Goal: Complete application form

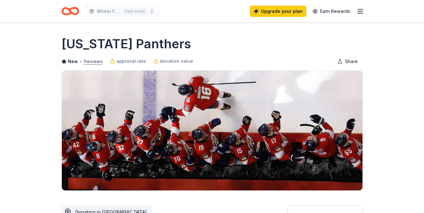
click at [88, 61] on button "1 reviews" at bounding box center [92, 62] width 19 height 8
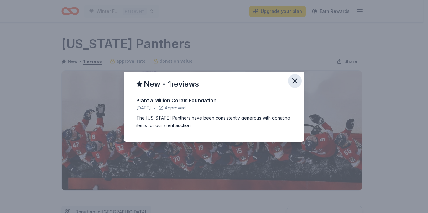
click at [296, 80] on icon "button" at bounding box center [295, 81] width 4 height 4
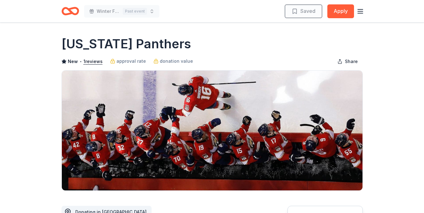
click at [361, 9] on line "button" at bounding box center [359, 9] width 5 height 0
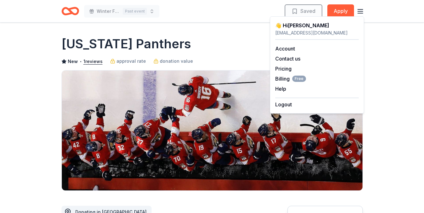
click at [72, 12] on icon "Home" at bounding box center [73, 11] width 10 height 6
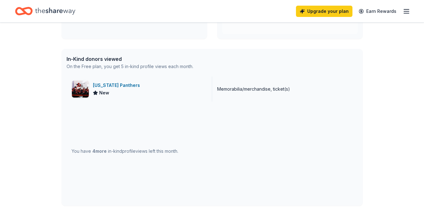
scroll to position [136, 0]
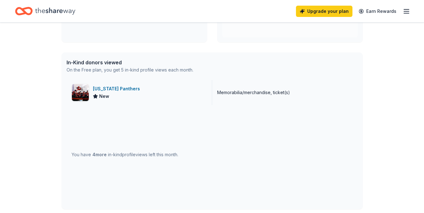
click at [119, 88] on div "[US_STATE] Panthers" at bounding box center [118, 89] width 50 height 8
click at [406, 10] on icon "button" at bounding box center [406, 12] width 8 height 8
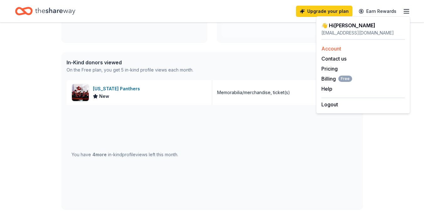
click at [333, 47] on link "Account" at bounding box center [331, 48] width 20 height 6
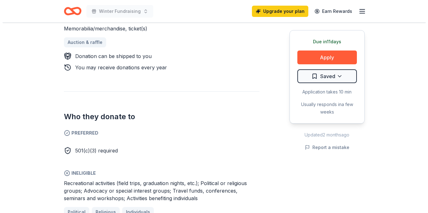
scroll to position [303, 0]
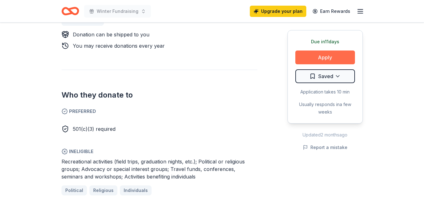
click at [339, 59] on button "Apply" at bounding box center [325, 57] width 60 height 14
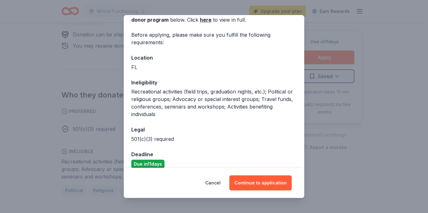
scroll to position [42, 0]
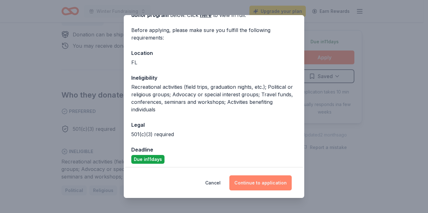
click at [279, 181] on button "Continue to application" at bounding box center [261, 182] width 62 height 15
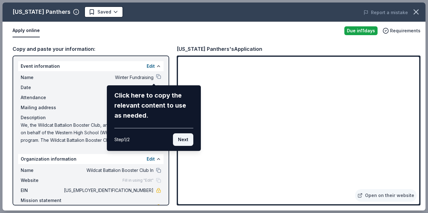
click at [182, 142] on button "Next" at bounding box center [183, 139] width 20 height 13
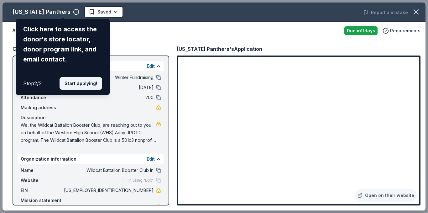
click at [79, 83] on button "Start applying!" at bounding box center [81, 83] width 43 height 13
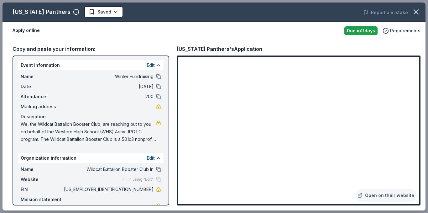
scroll to position [0, 0]
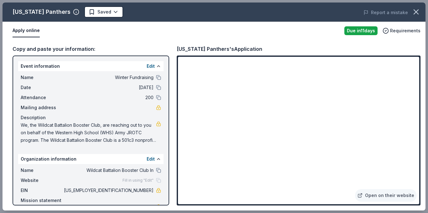
click at [113, 139] on span "We, the Wildcat Battalion Booster Club, are reaching out to you on behalf of th…" at bounding box center [88, 132] width 135 height 23
click at [149, 158] on button "Edit" at bounding box center [151, 159] width 8 height 8
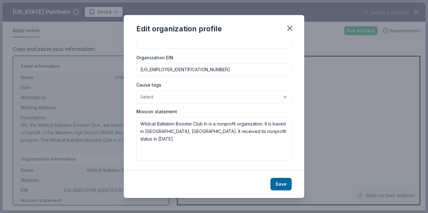
scroll to position [80, 0]
click at [291, 25] on icon "button" at bounding box center [290, 28] width 9 height 9
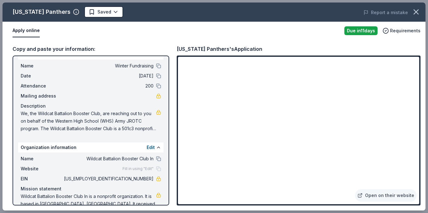
scroll to position [0, 0]
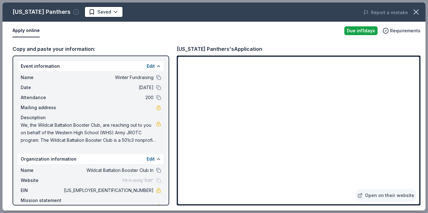
click at [76, 13] on icon "button" at bounding box center [76, 12] width 0 height 1
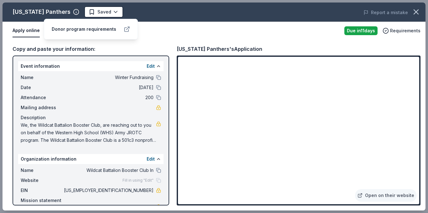
click at [126, 29] on icon at bounding box center [127, 29] width 6 height 6
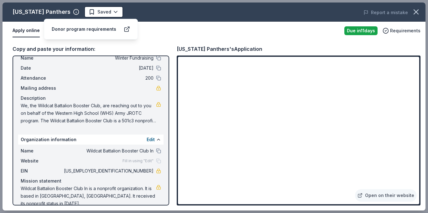
scroll to position [22, 0]
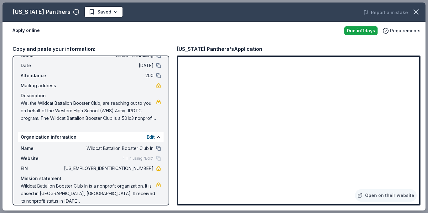
drag, startPoint x: 122, startPoint y: 167, endPoint x: 145, endPoint y: 170, distance: 22.4
click at [145, 170] on span "[US_EMPLOYER_IDENTIFICATION_NUMBER]" at bounding box center [108, 169] width 91 height 8
drag, startPoint x: 149, startPoint y: 169, endPoint x: 75, endPoint y: 126, distance: 85.3
click at [121, 166] on span "[US_EMPLOYER_IDENTIFICATION_NUMBER]" at bounding box center [108, 169] width 91 height 8
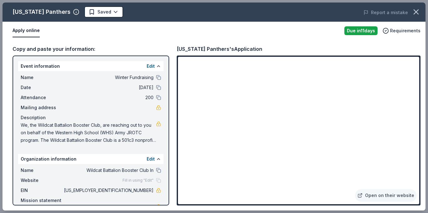
scroll to position [10, 0]
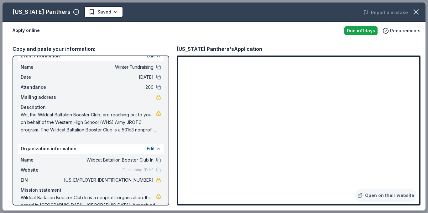
click at [76, 129] on span "We, the Wildcat Battalion Booster Club, are reaching out to you on behalf of th…" at bounding box center [88, 122] width 135 height 23
click at [136, 130] on span "We, the Wildcat Battalion Booster Club, are reaching out to you on behalf of th…" at bounding box center [88, 122] width 135 height 23
